Goal: Obtain resource: Download file/media

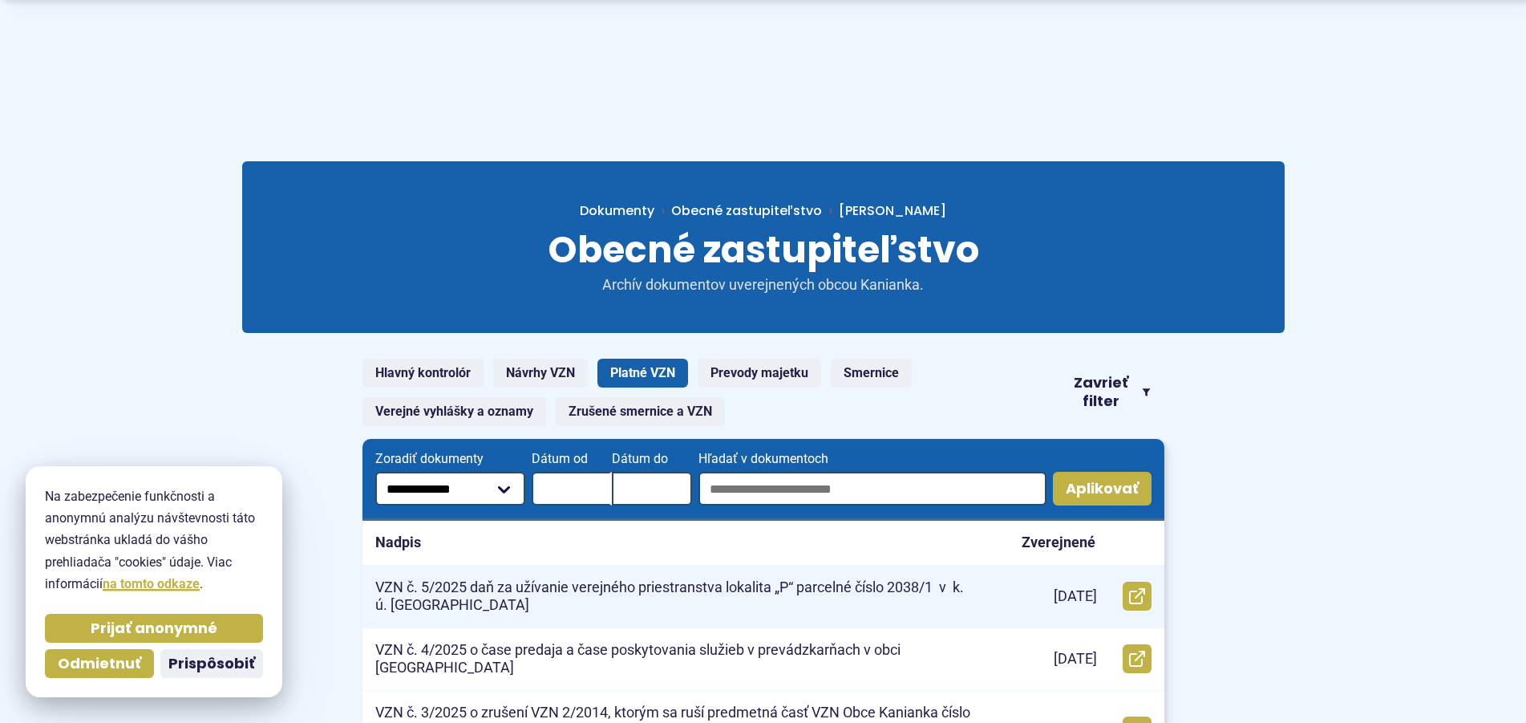
scroll to position [164, 0]
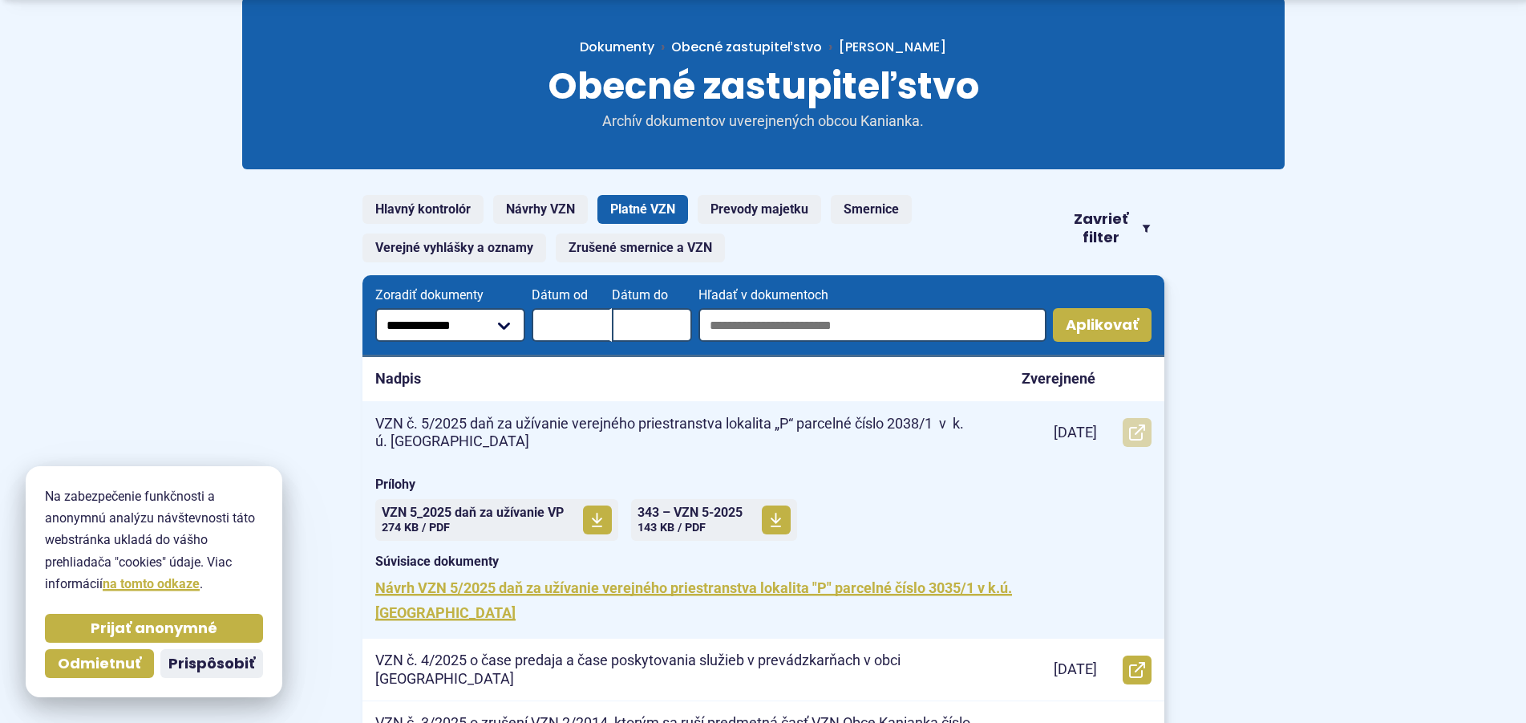
click at [1136, 434] on use at bounding box center [1137, 432] width 16 height 16
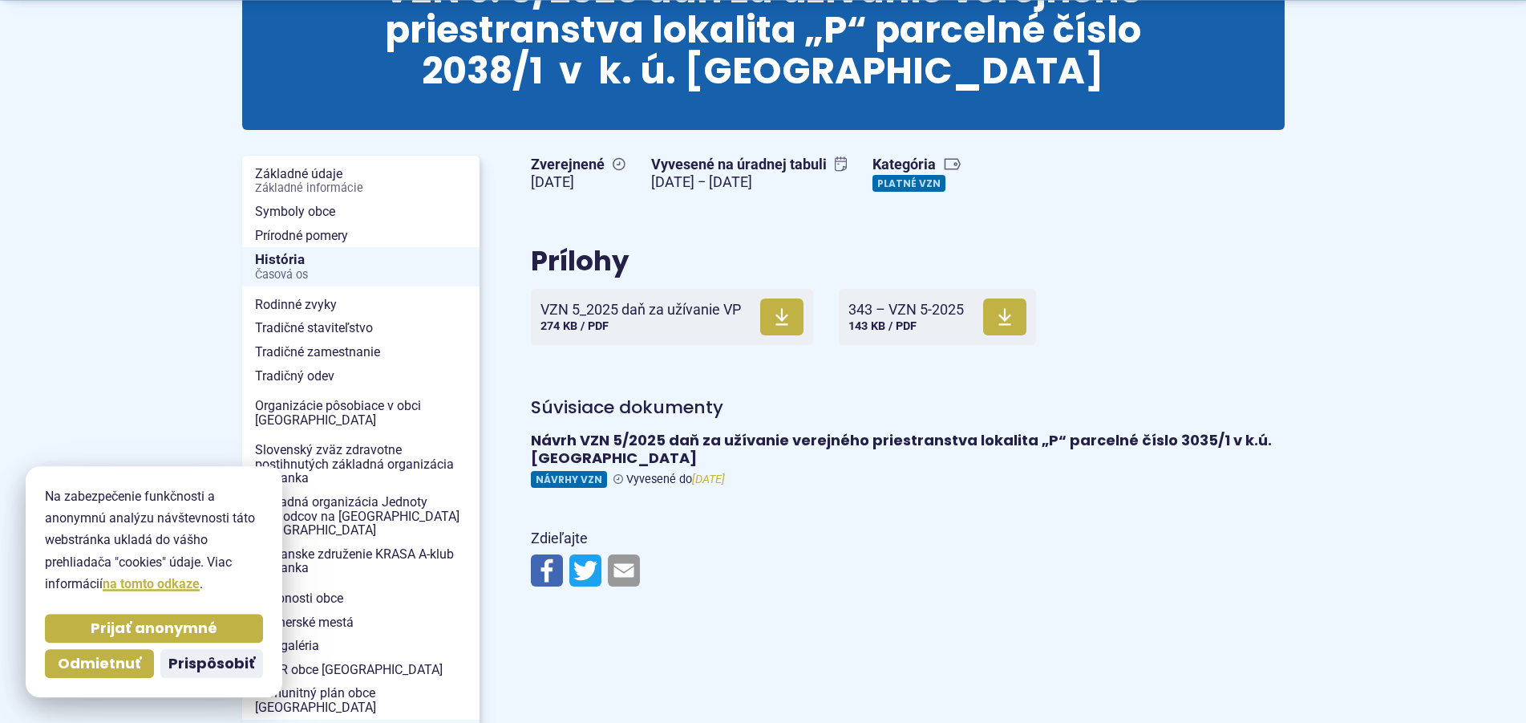
scroll to position [409, 0]
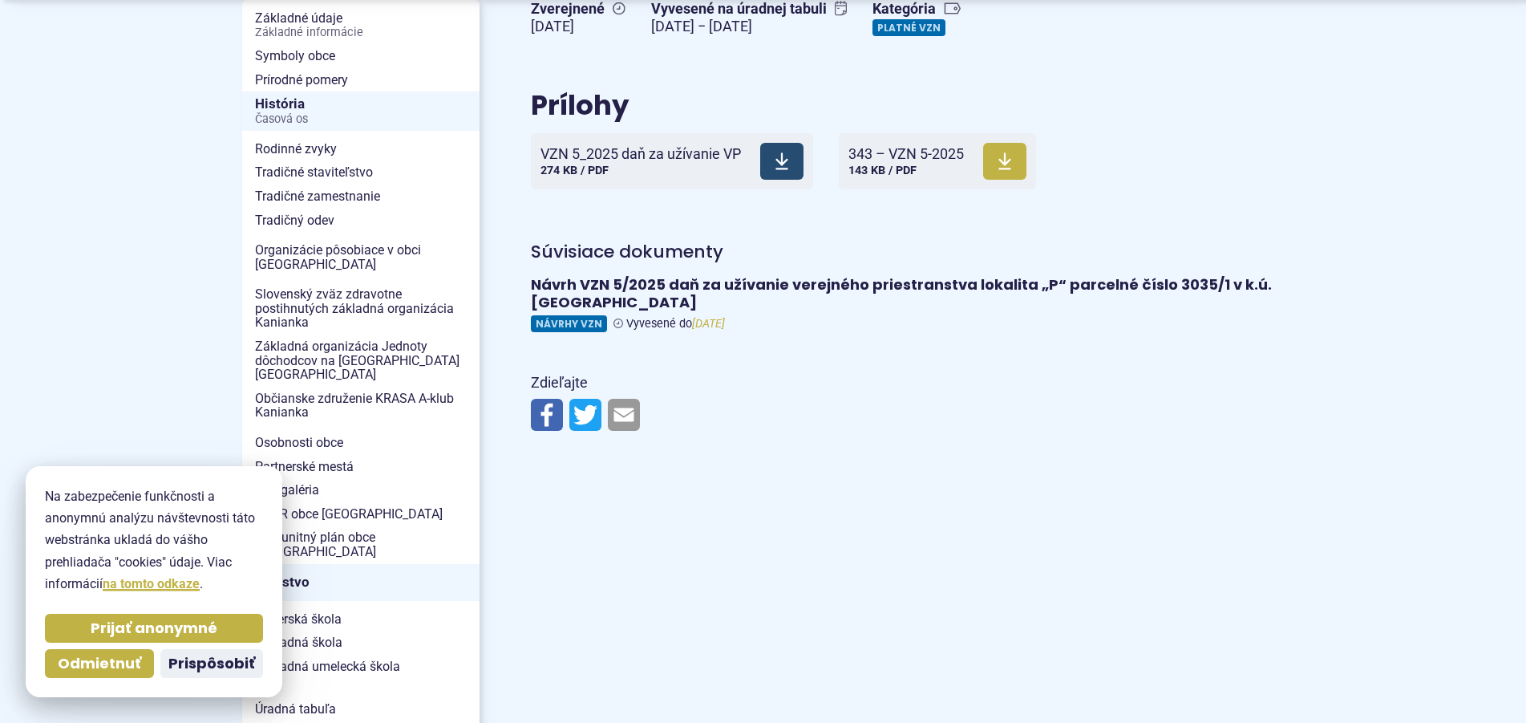
click at [679, 157] on span "VZN 5_2025 daň za užívanie VP" at bounding box center [641, 154] width 201 height 16
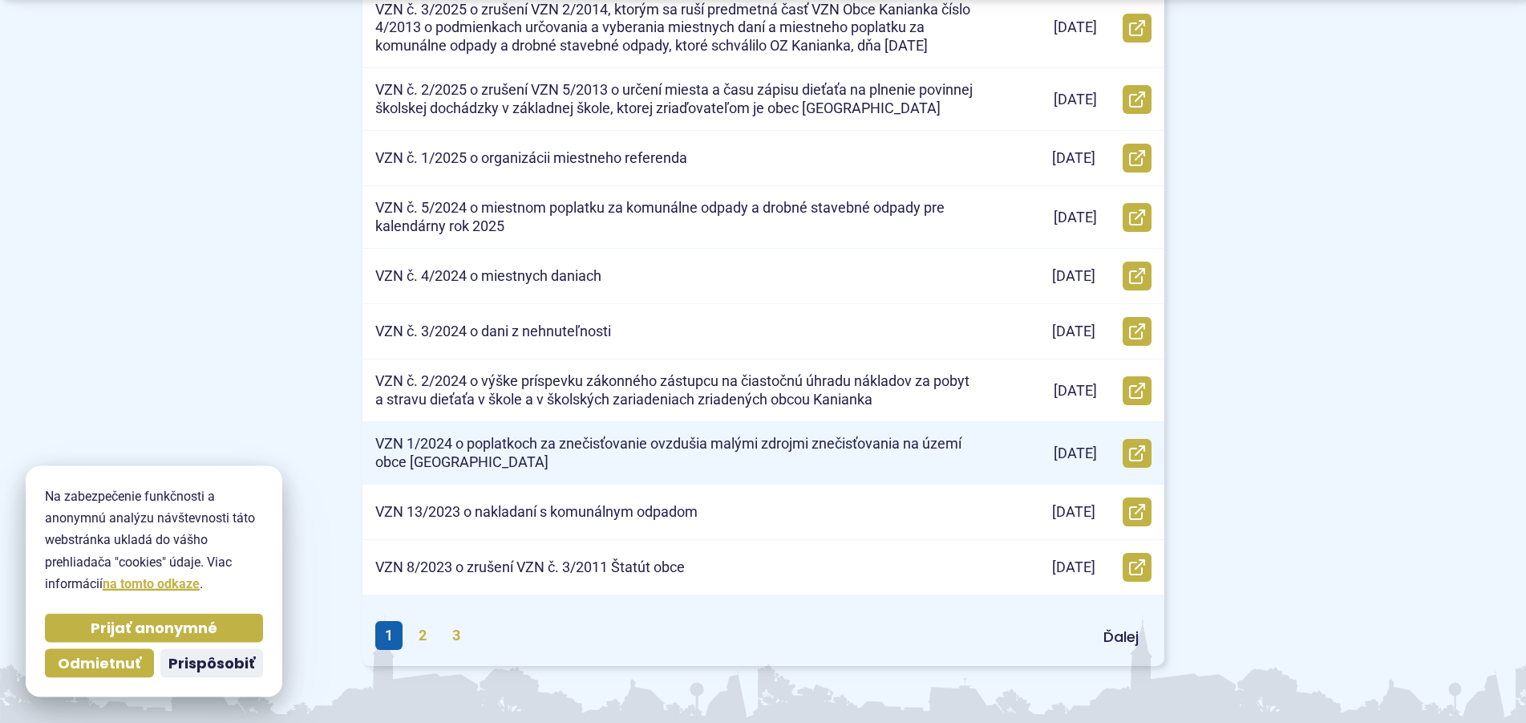
scroll to position [736, 0]
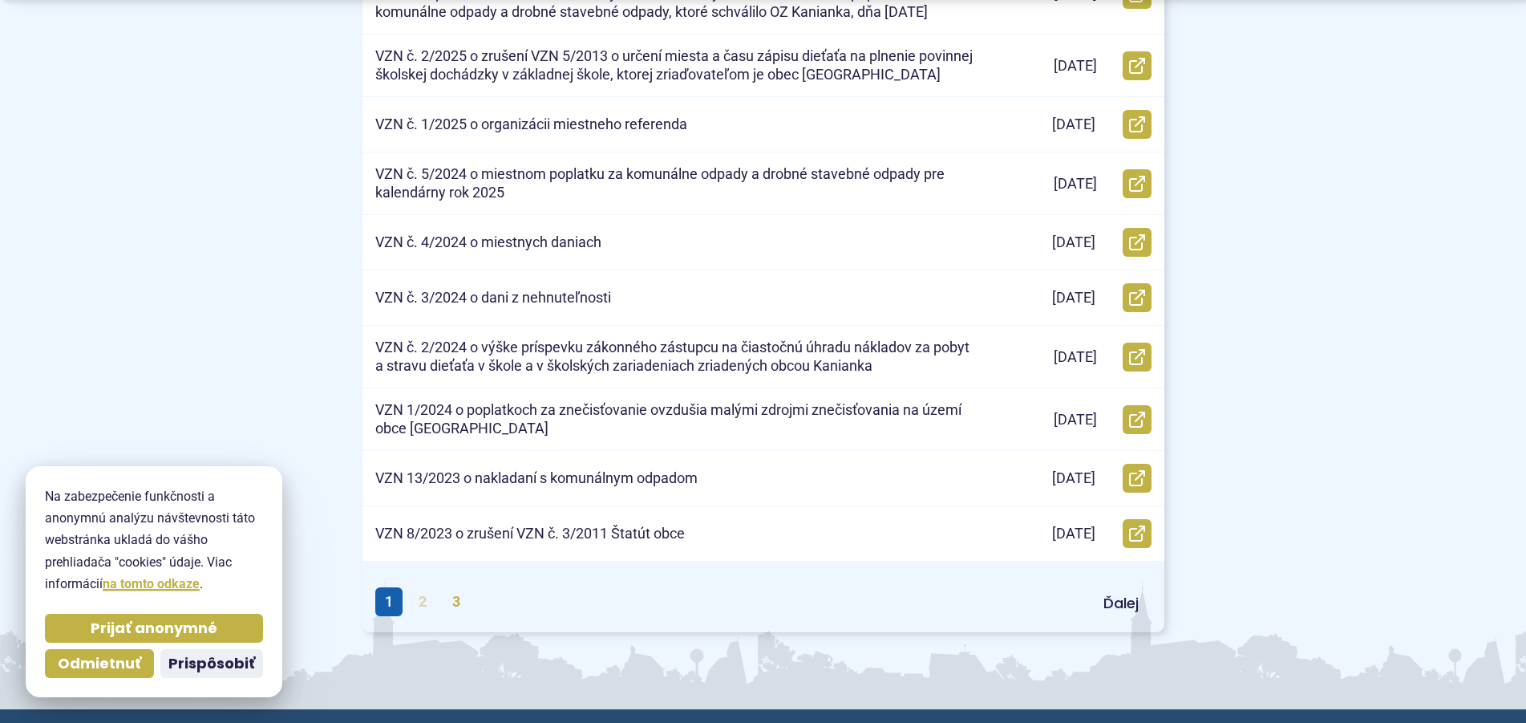
click at [421, 595] on link "2" at bounding box center [422, 601] width 27 height 29
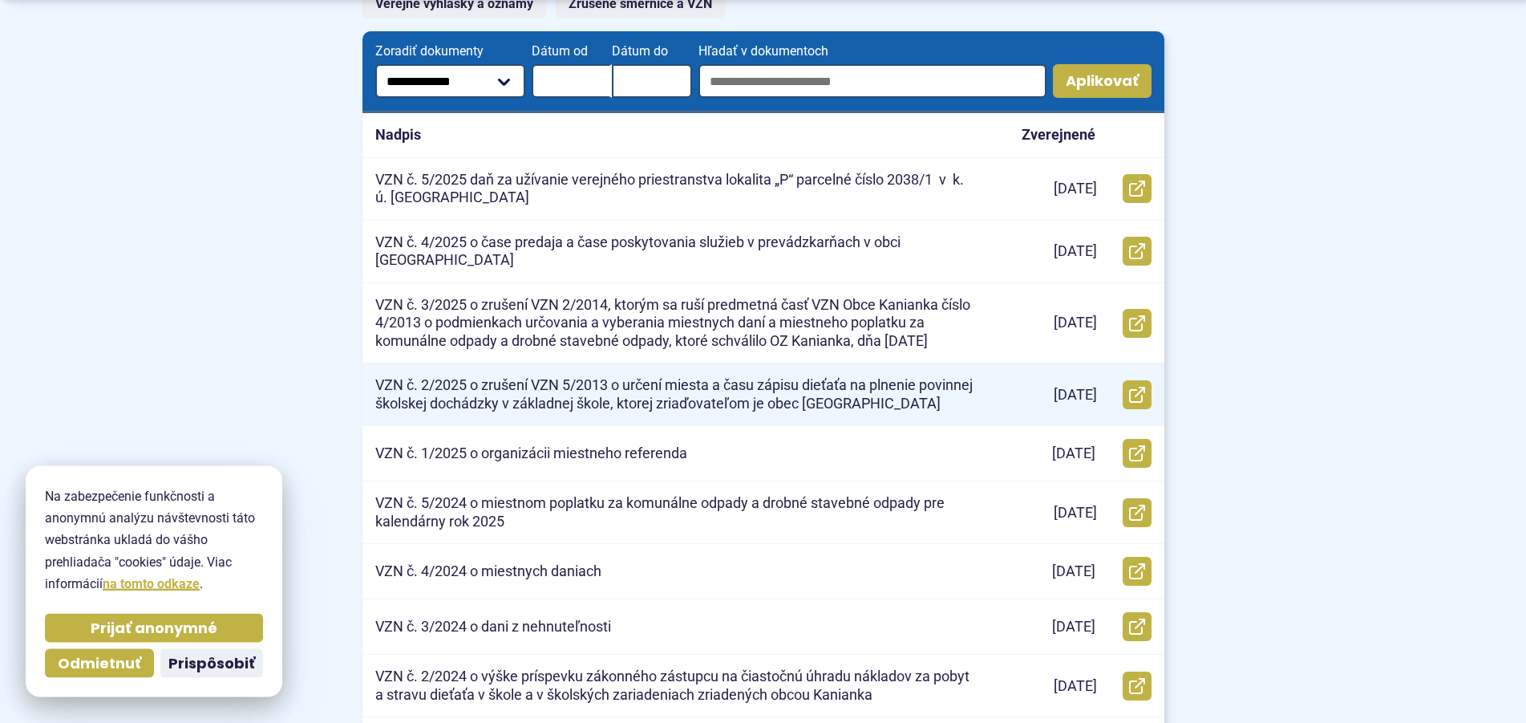
scroll to position [409, 0]
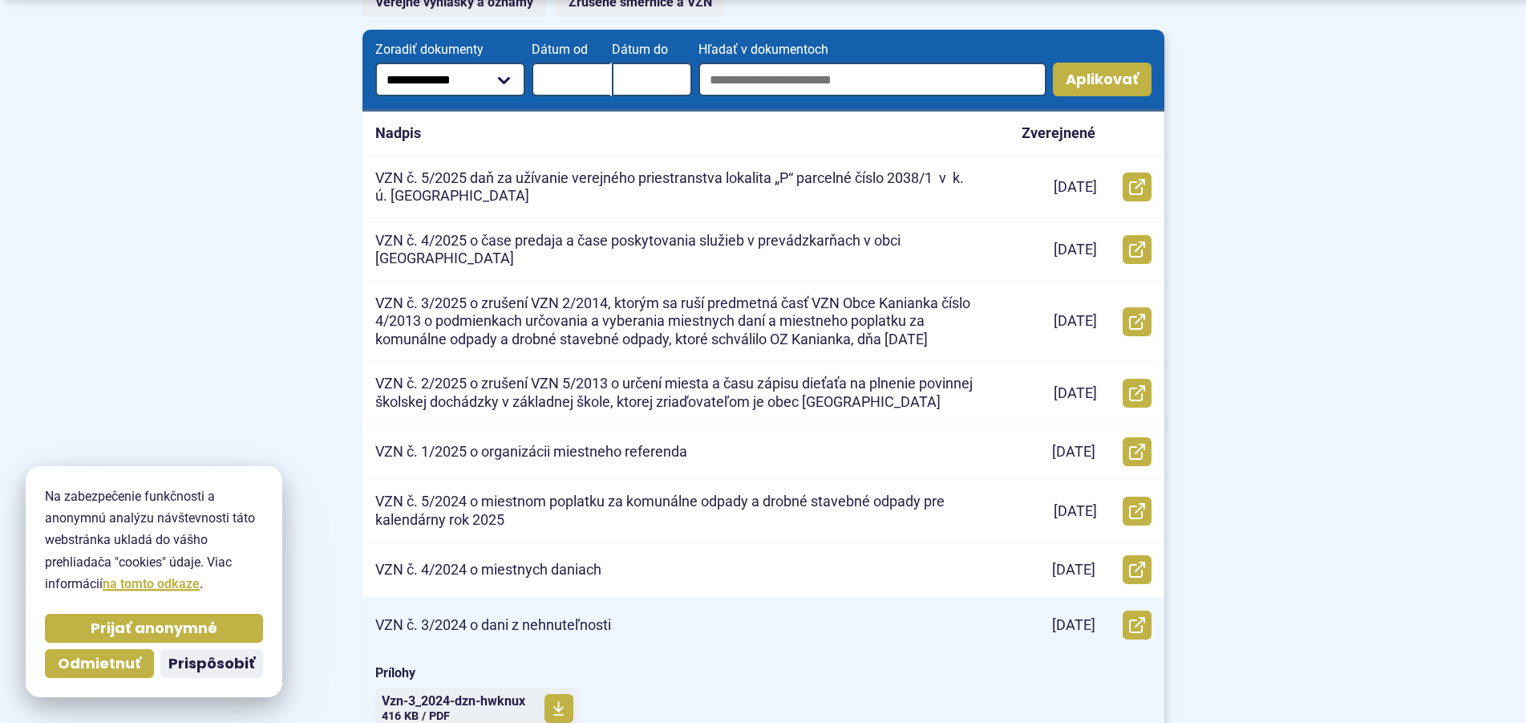
click at [561, 618] on p "VZN č. 3/2024 o dani z nehnuteľnosti" at bounding box center [493, 625] width 236 height 18
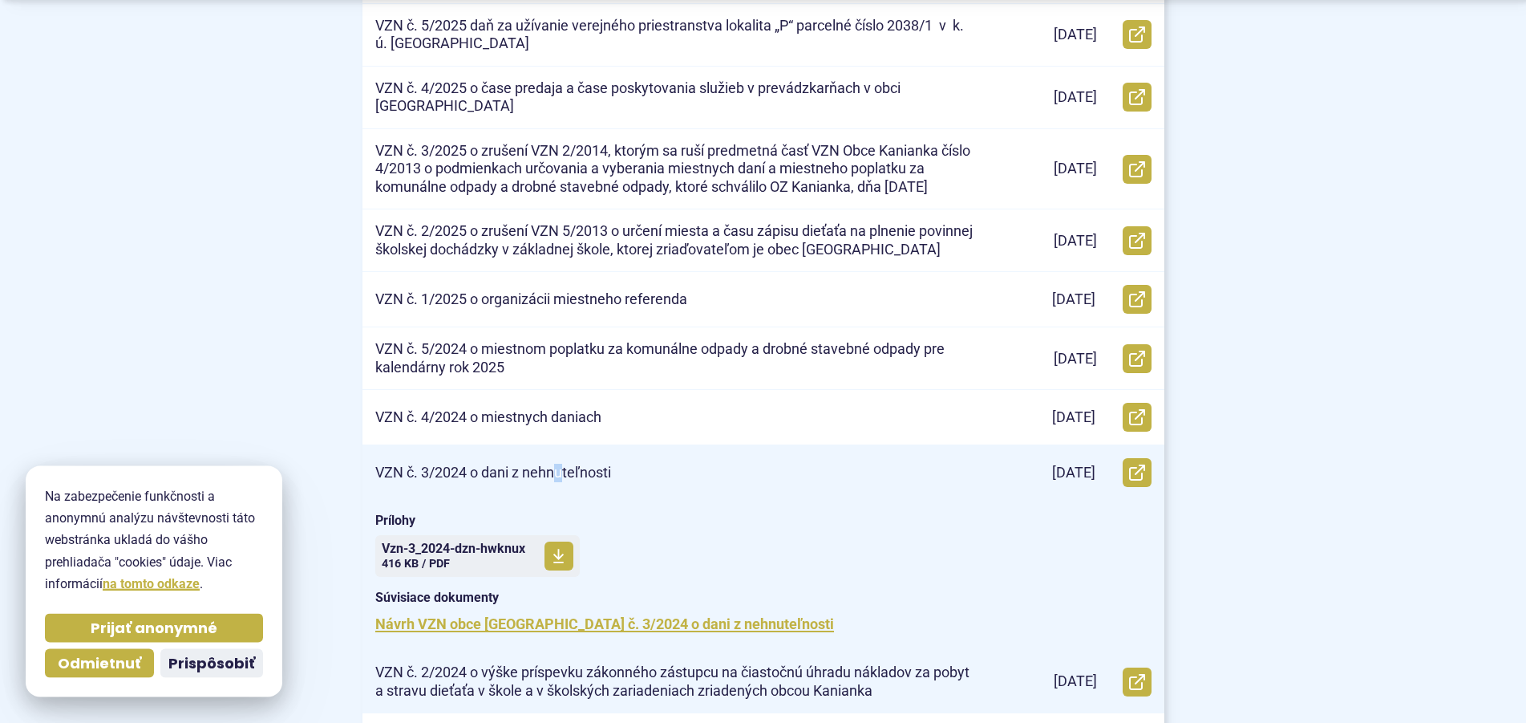
scroll to position [573, 0]
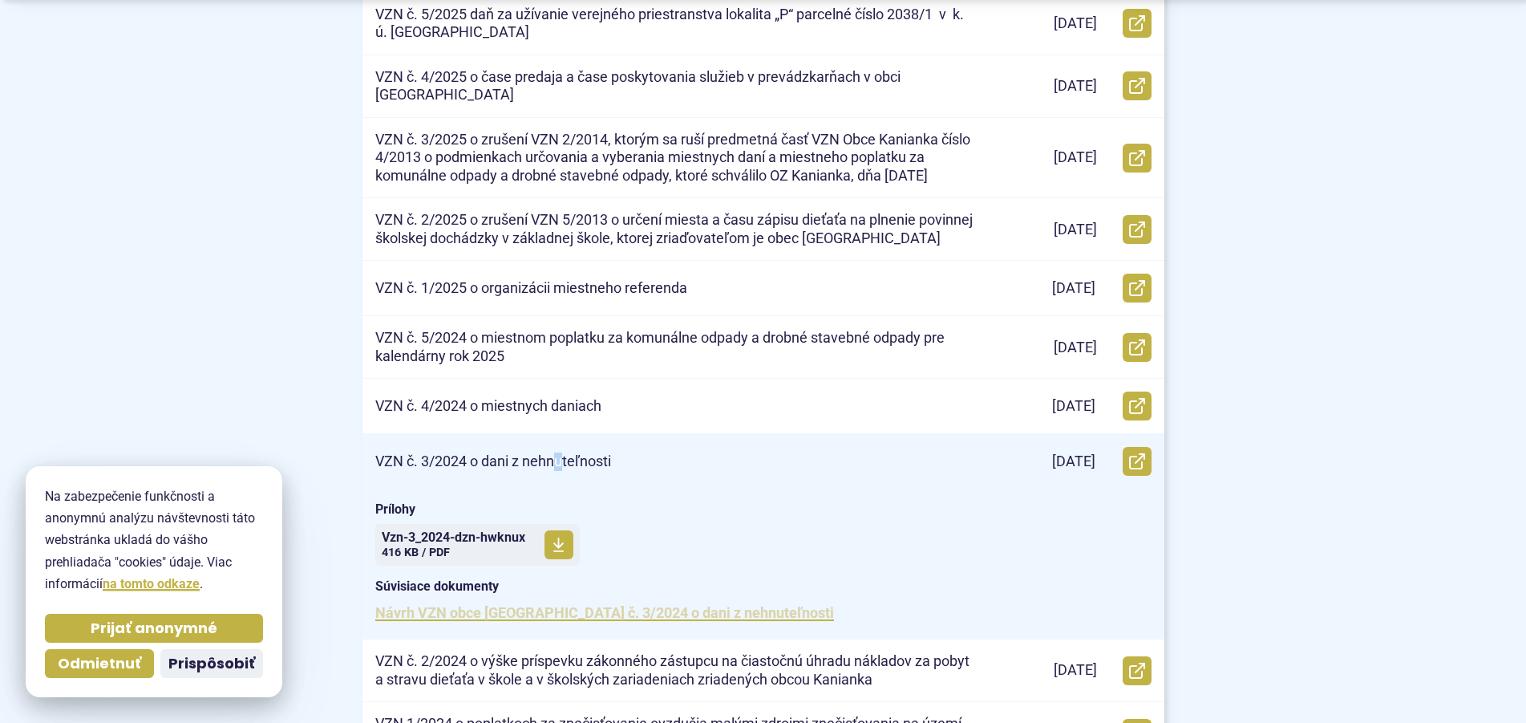
click at [469, 605] on link "Návrh VZN obce Kanianka č. 3/2024 o dani z nehnuteľnosti" at bounding box center [604, 612] width 459 height 17
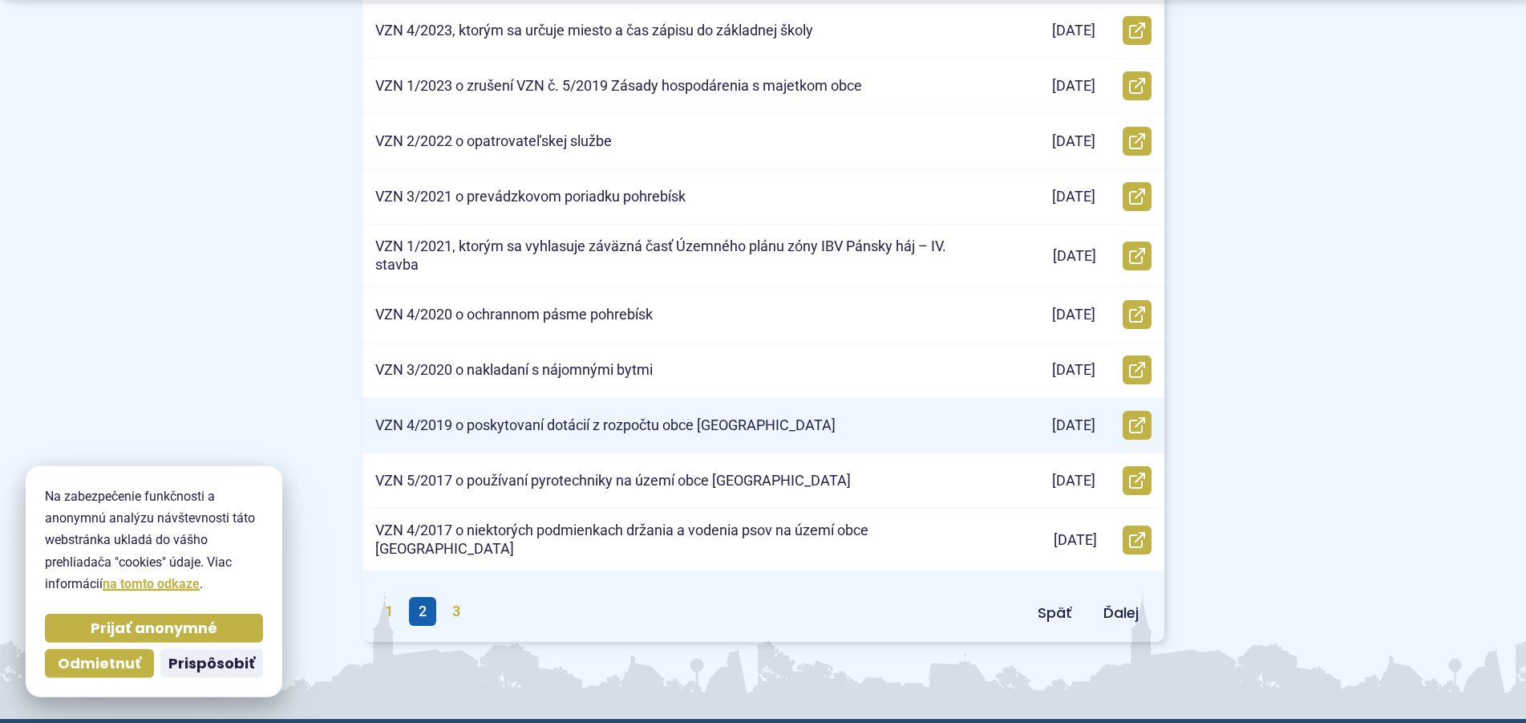
scroll to position [818, 0]
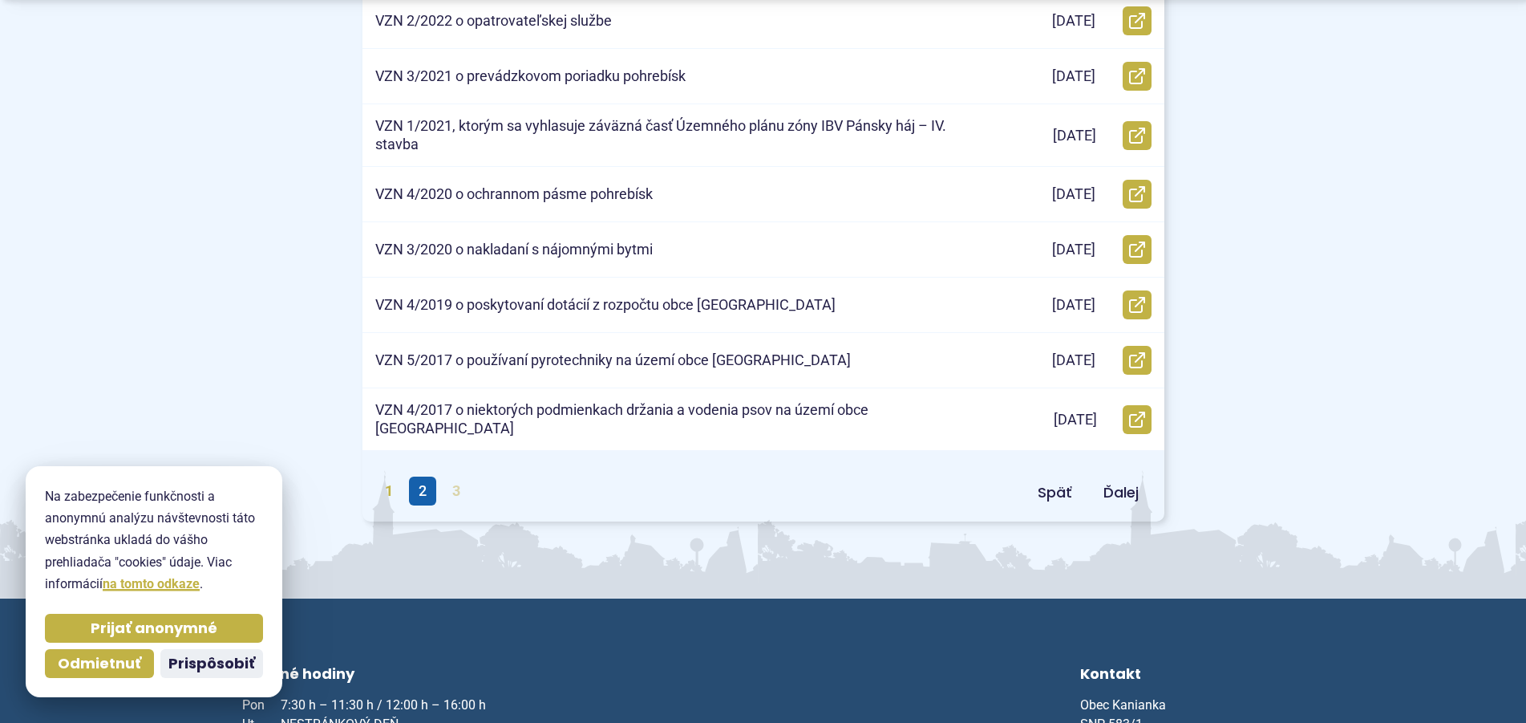
click at [468, 481] on link "3" at bounding box center [456, 490] width 27 height 29
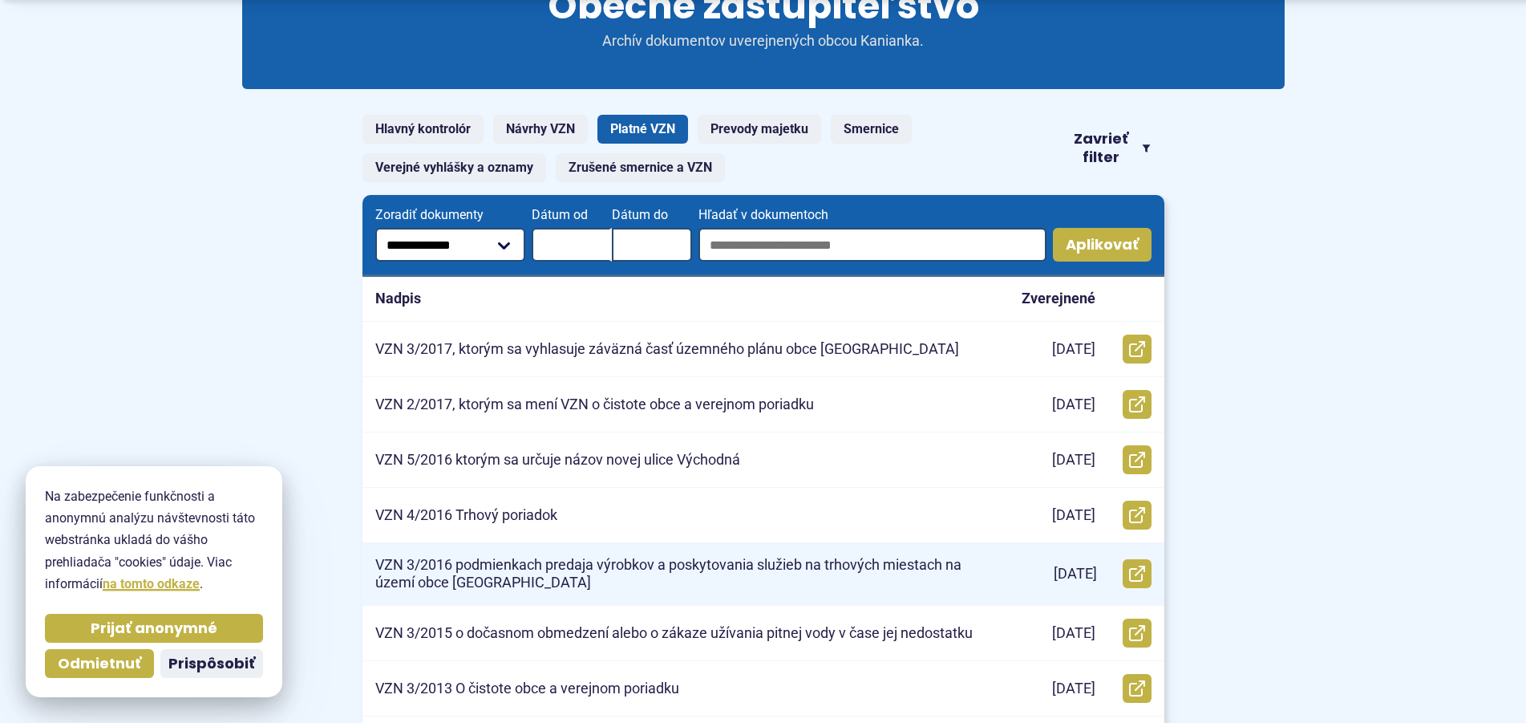
scroll to position [245, 0]
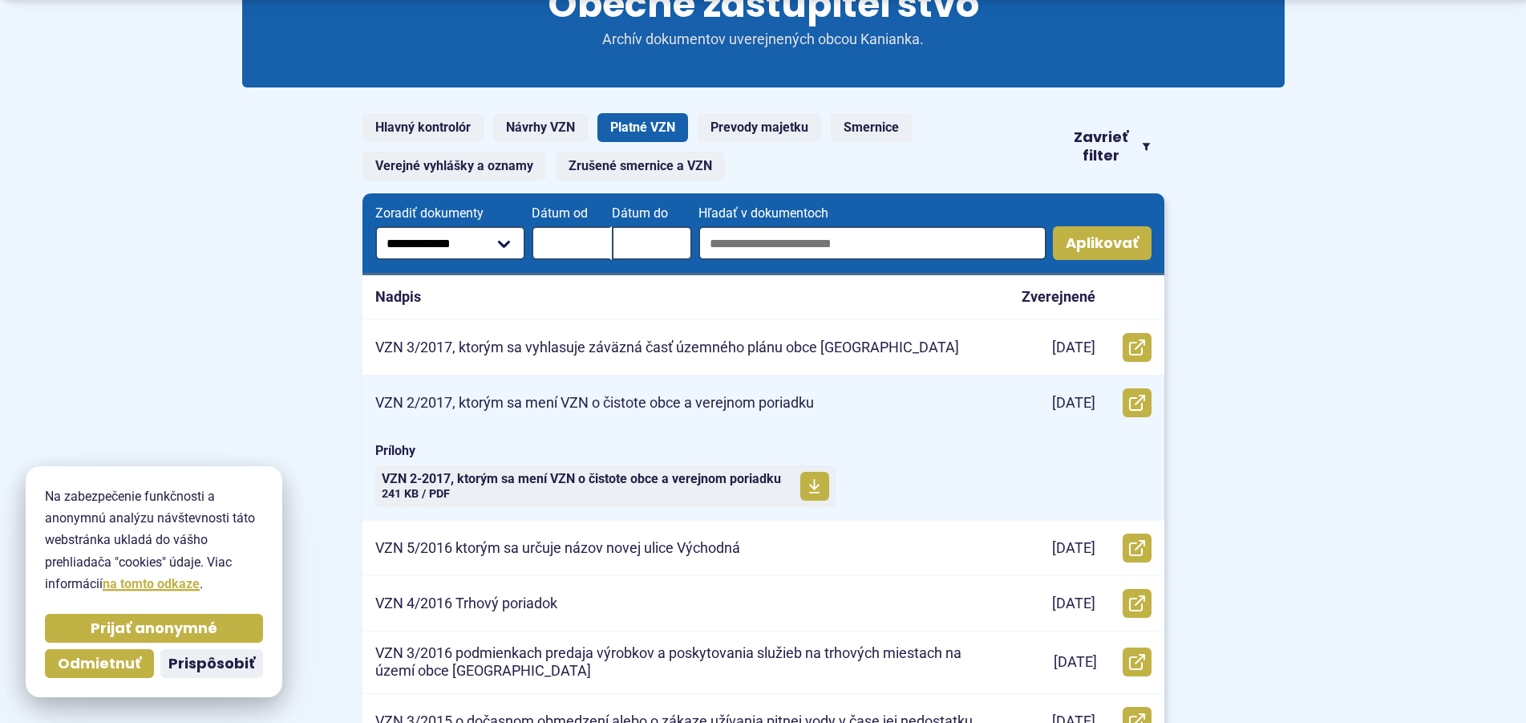
click at [656, 406] on p "VZN 2/2017, ktorým sa mení VZN o čistote obce a verejnom poriadku" at bounding box center [594, 403] width 439 height 18
click at [705, 477] on span "VZN 2-2017, ktorým sa mení VZN o čistote obce a verejnom poriadku" at bounding box center [581, 478] width 399 height 13
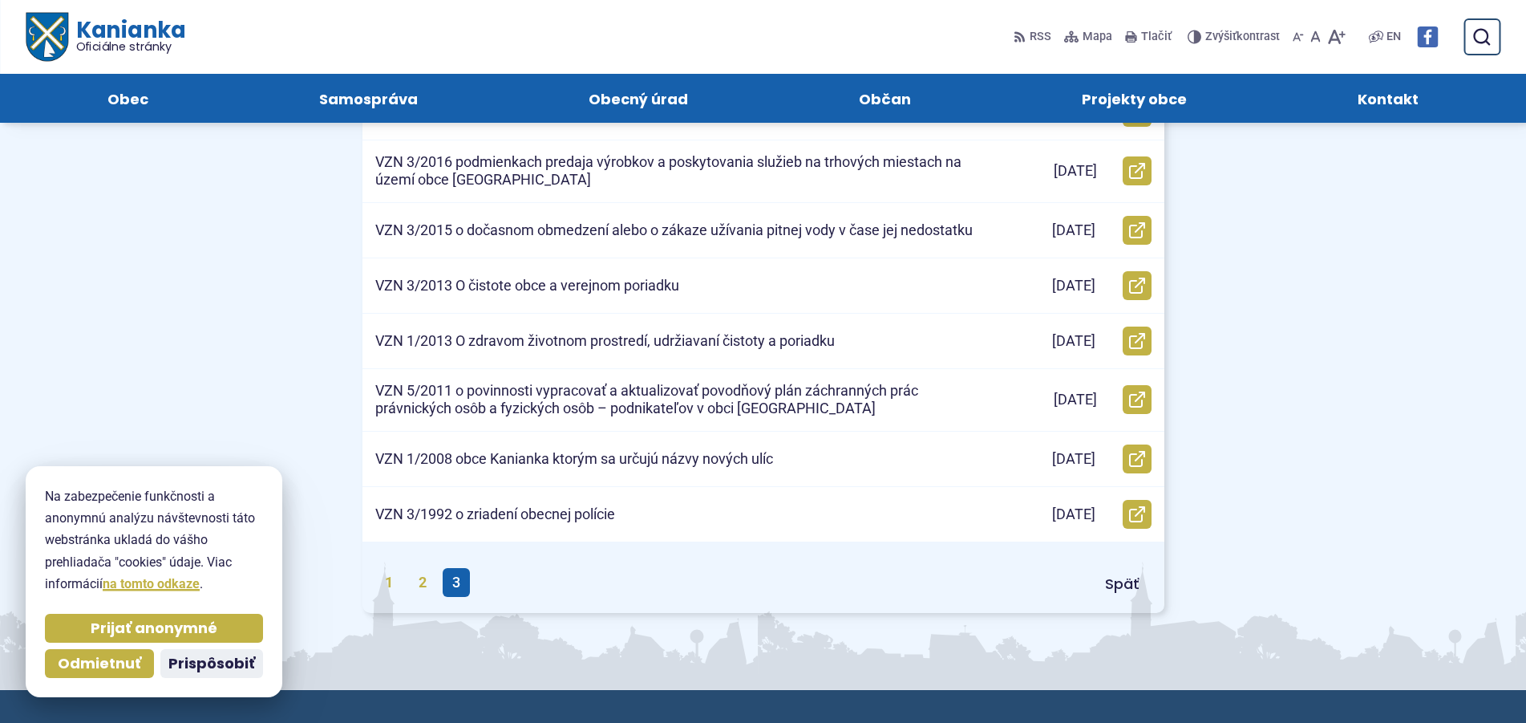
scroll to position [0, 0]
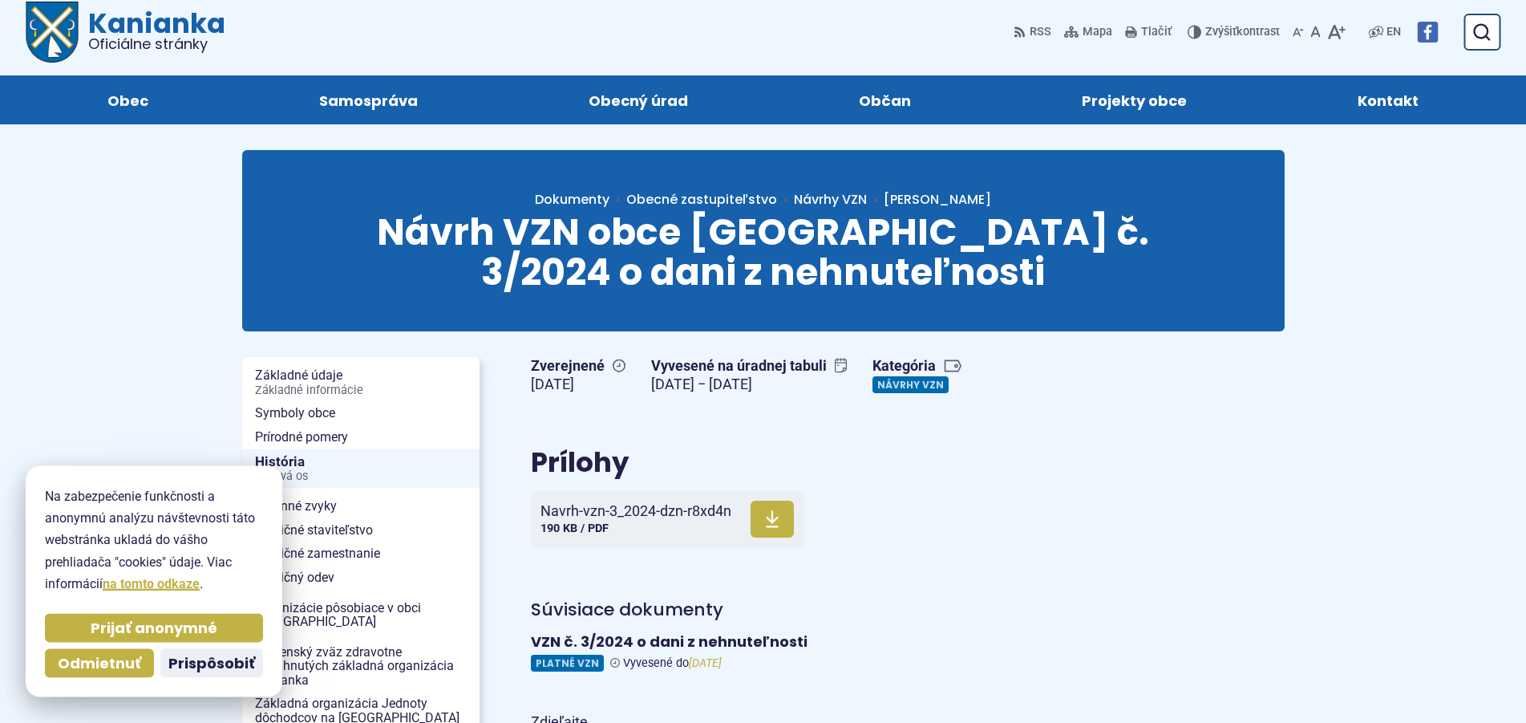
scroll to position [245, 0]
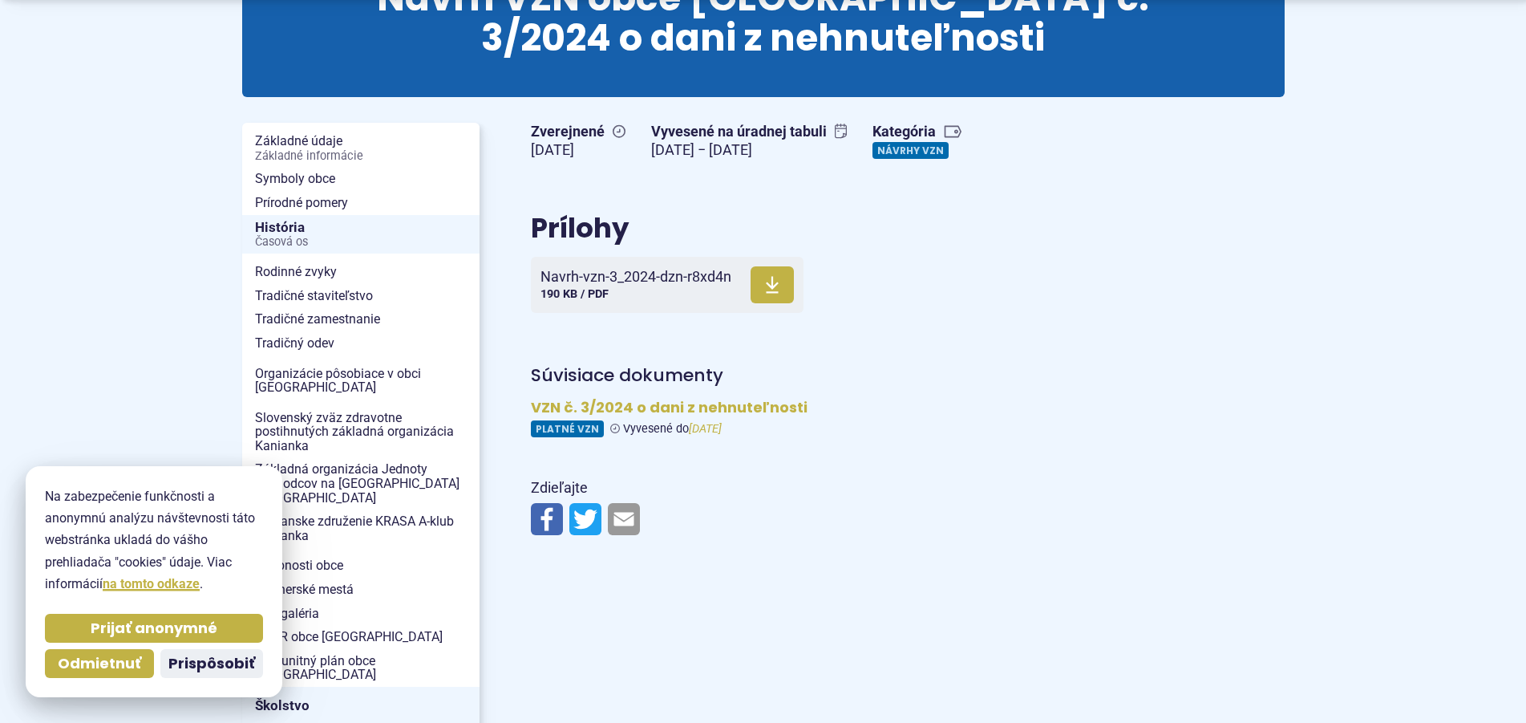
click at [569, 429] on figure at bounding box center [908, 418] width 754 height 39
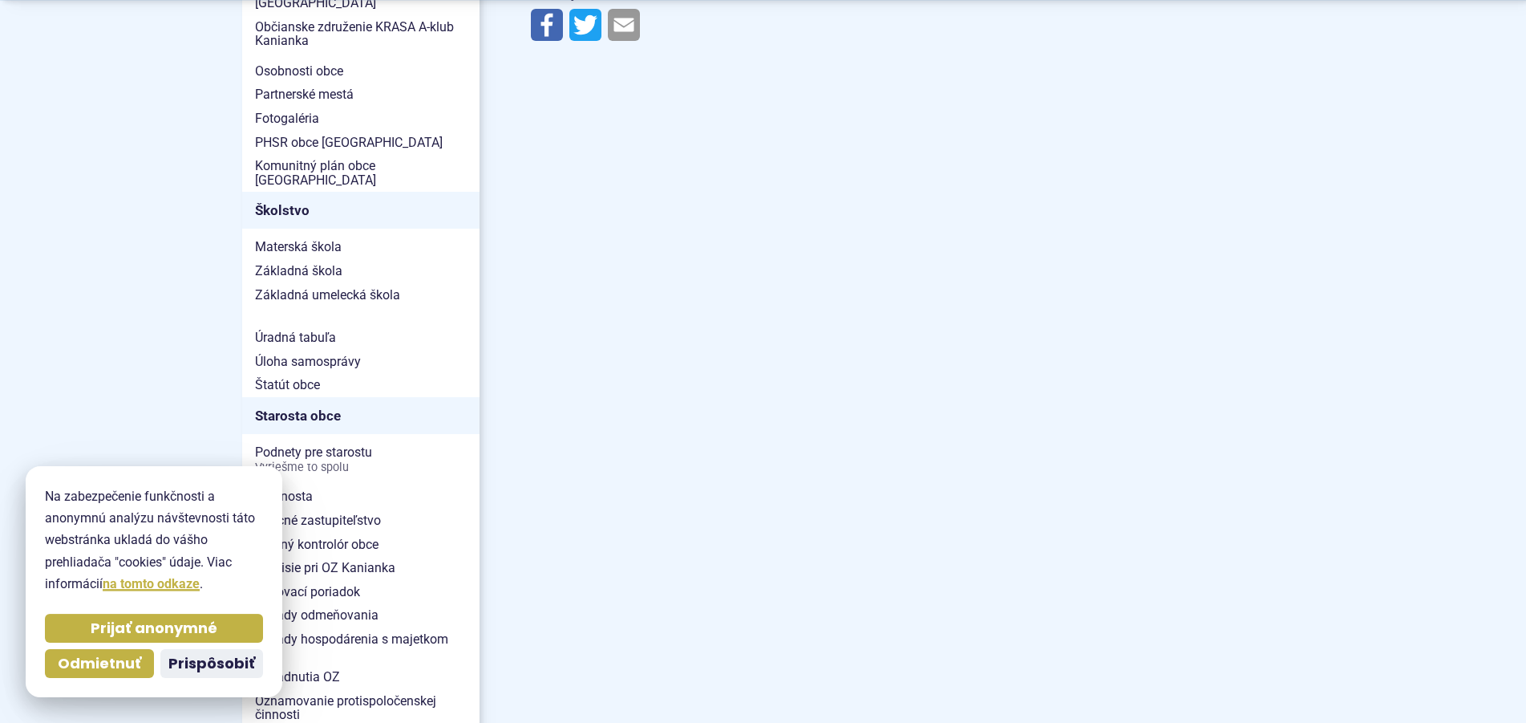
scroll to position [736, 0]
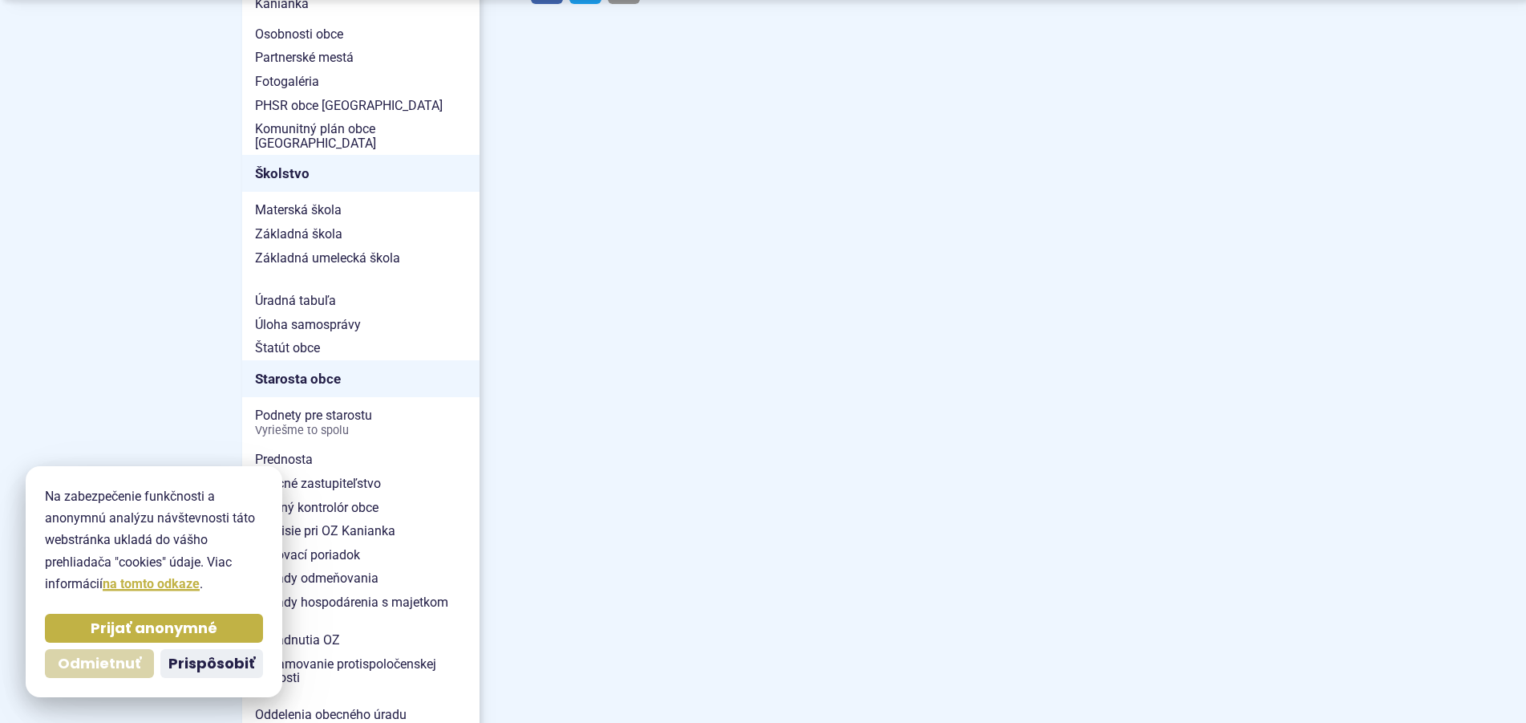
click at [92, 663] on span "Odmietnuť" at bounding box center [99, 664] width 83 height 18
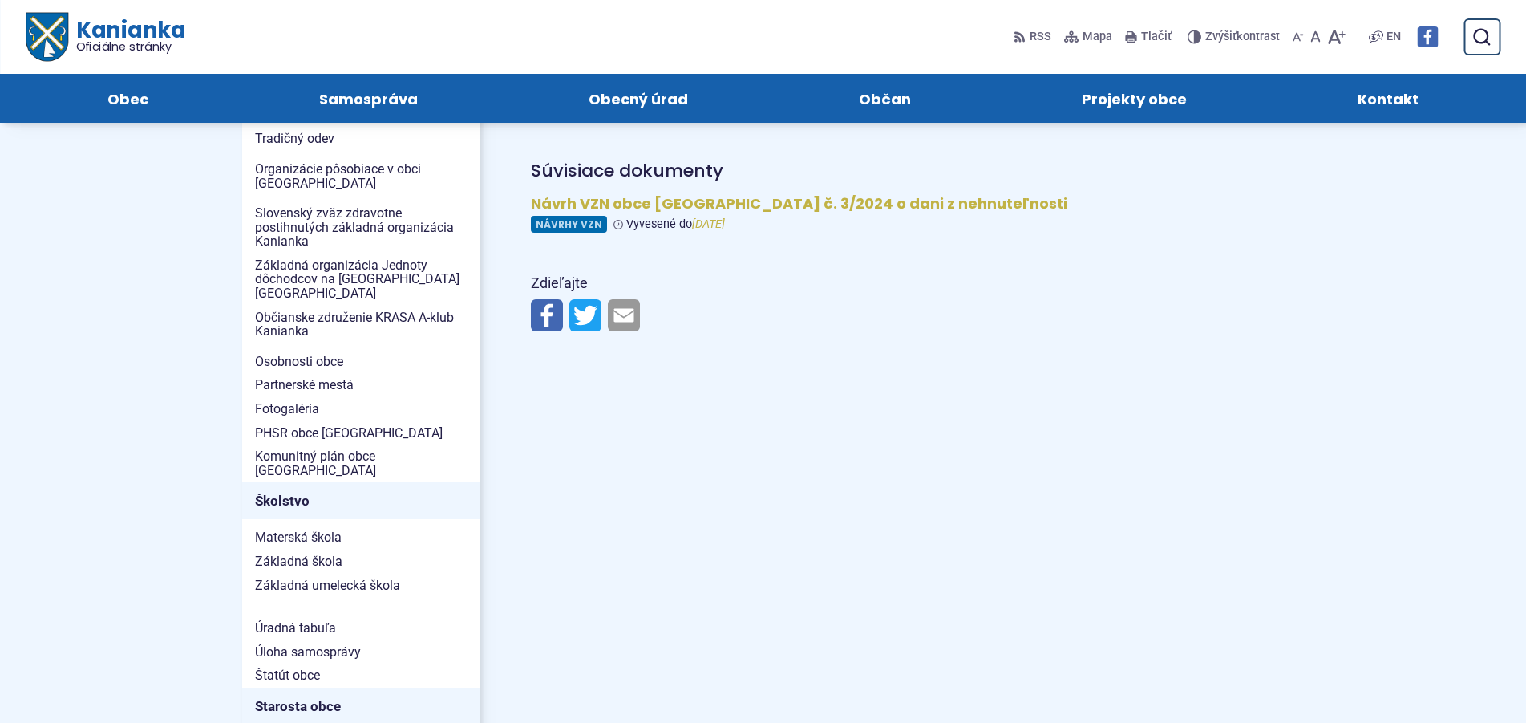
scroll to position [82, 0]
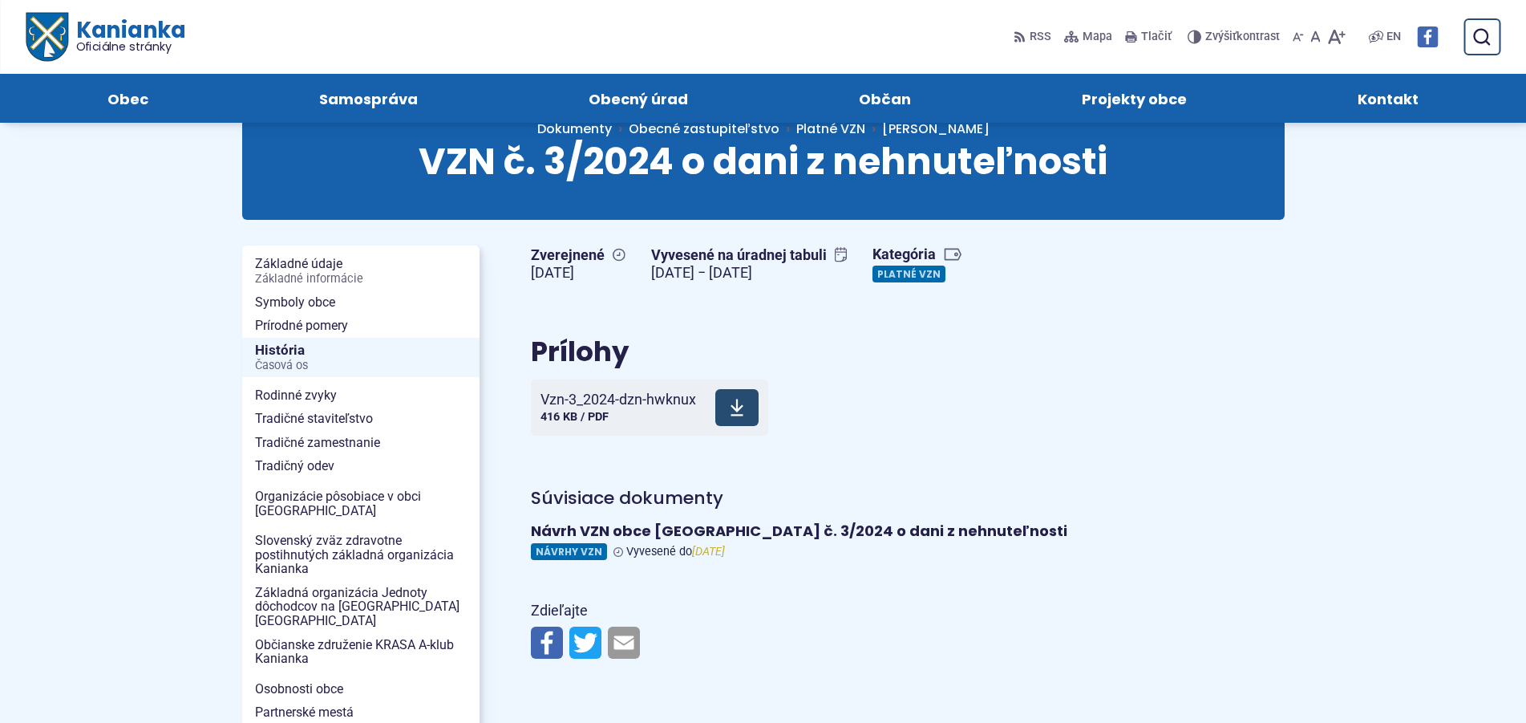
click at [678, 396] on span "Vzn-3_2024-dzn-hwknux" at bounding box center [619, 399] width 156 height 16
